Goal: Information Seeking & Learning: Learn about a topic

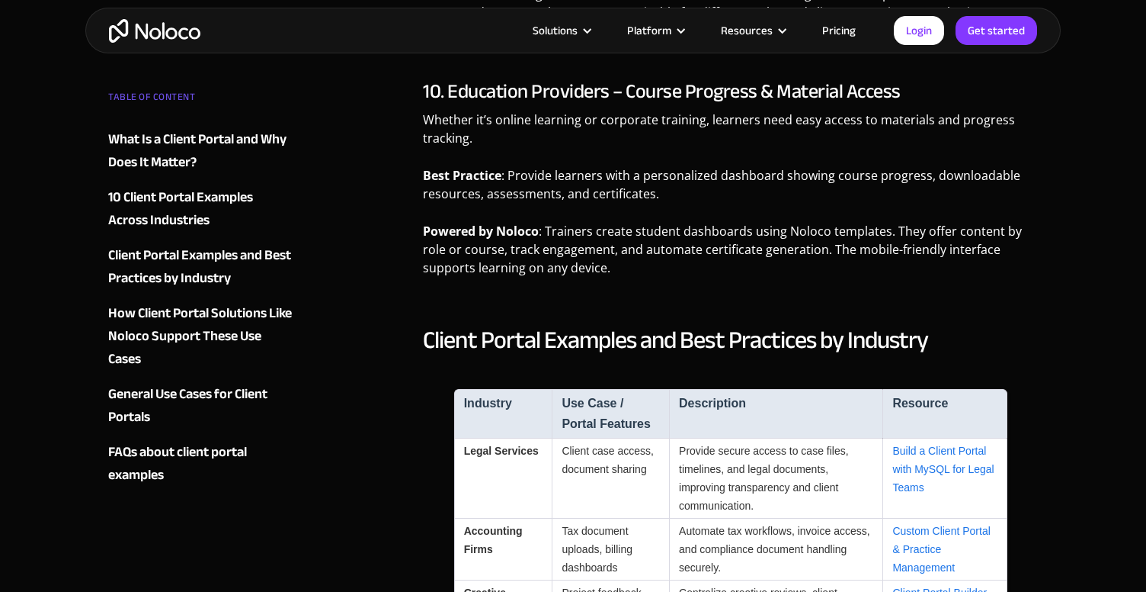
scroll to position [3722, 0]
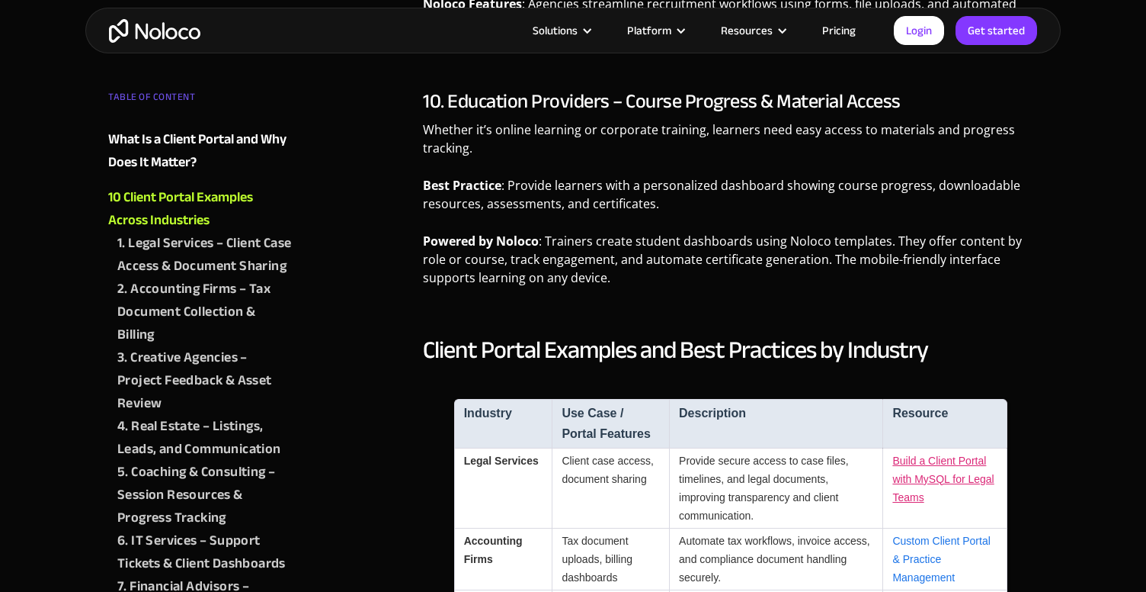
click at [920, 459] on link "Build a Client Portal with MySQL for Legal Teams" at bounding box center [943, 478] width 101 height 49
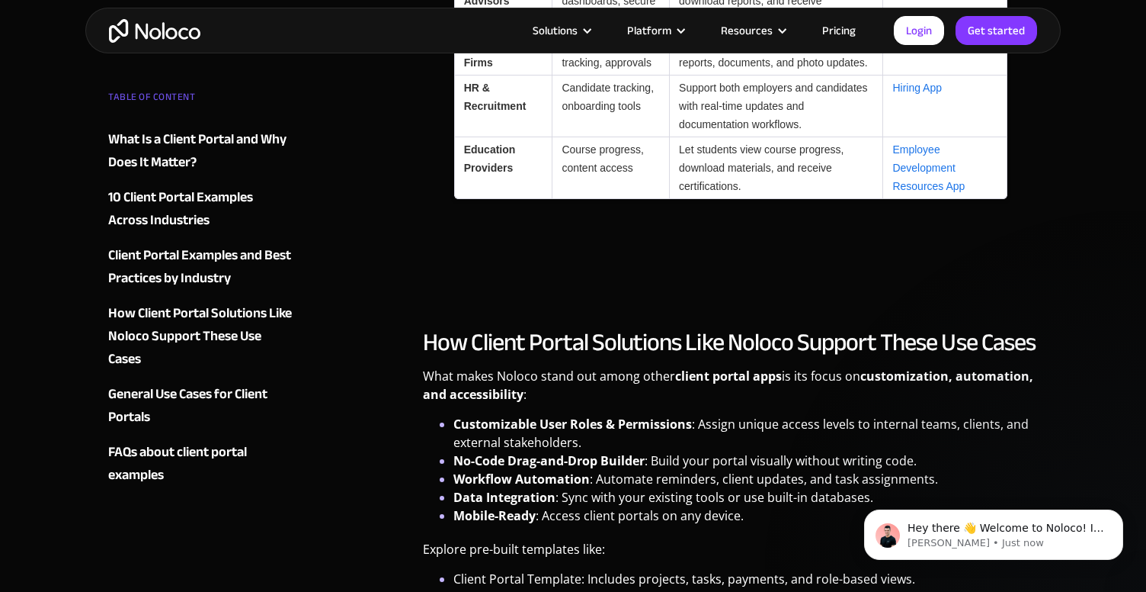
scroll to position [4578, 0]
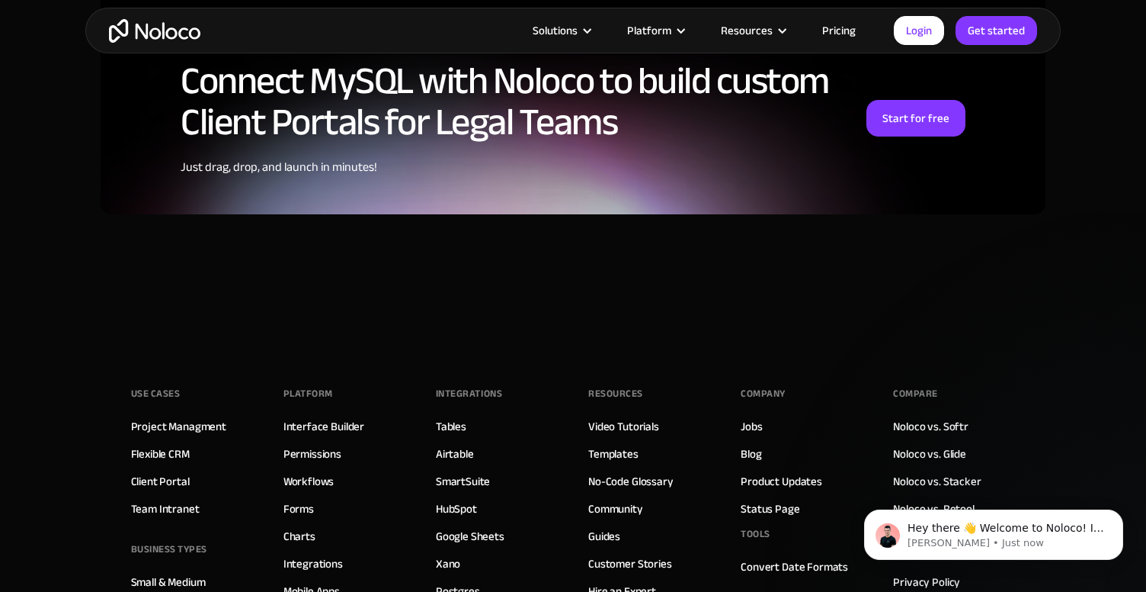
scroll to position [3947, 0]
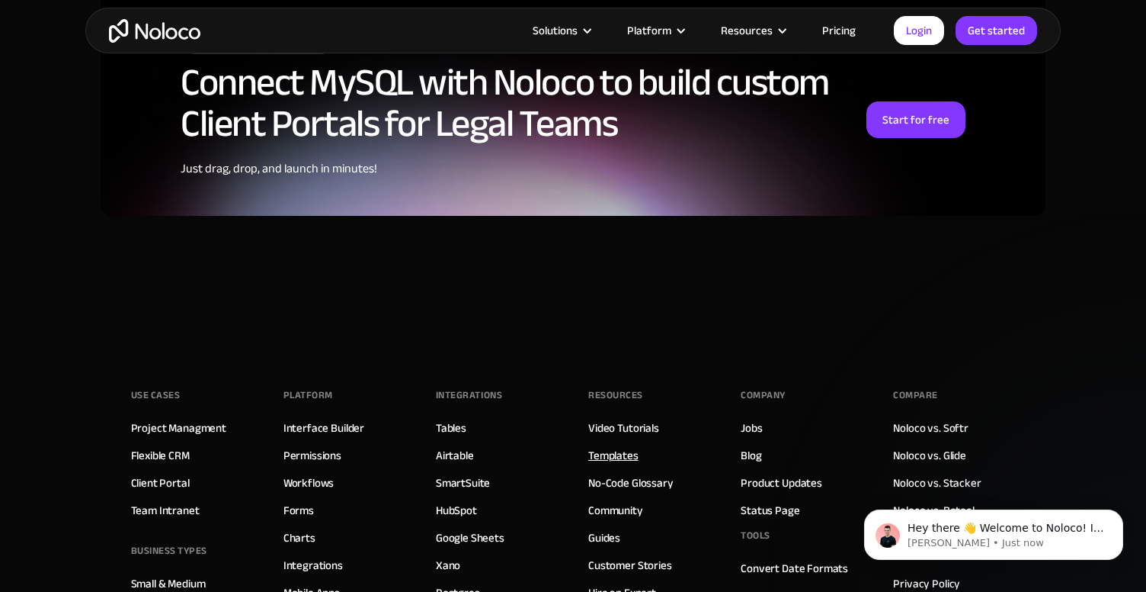
click at [620, 446] on link "Templates" at bounding box center [613, 455] width 50 height 20
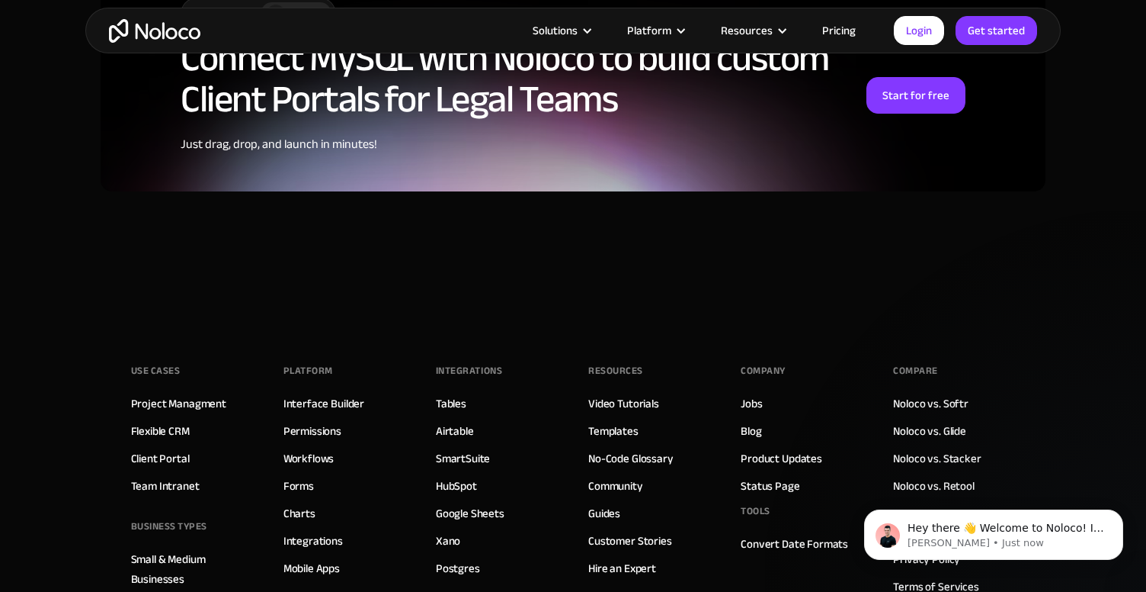
scroll to position [4052, 0]
